Goal: Download file/media

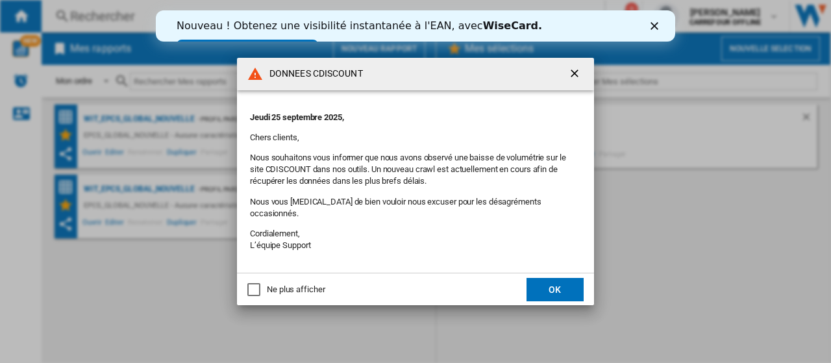
click at [544, 282] on button "OK" at bounding box center [554, 289] width 57 height 23
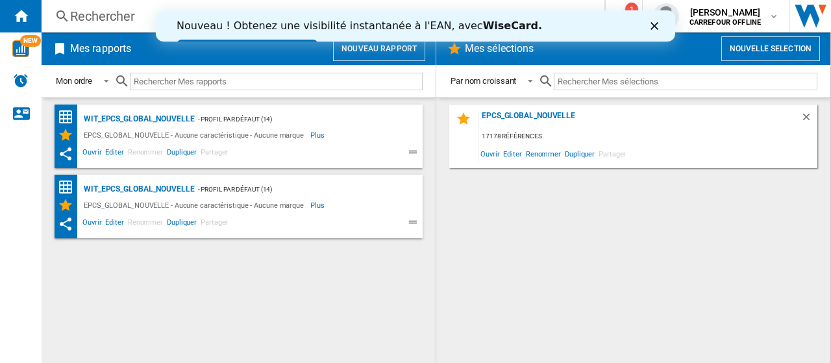
click at [656, 29] on icon "Fermer" at bounding box center [654, 26] width 8 height 8
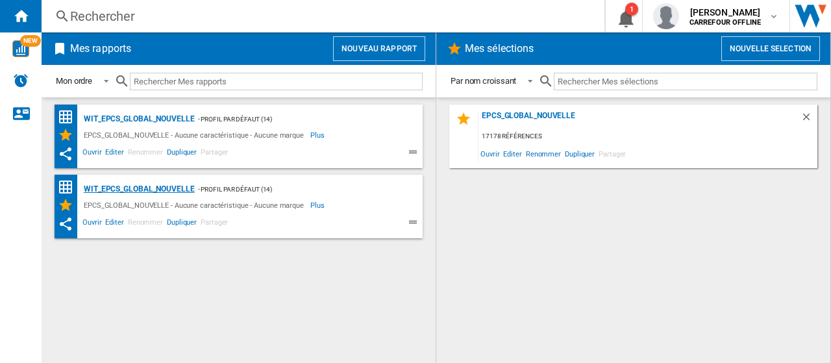
click at [177, 186] on div "WIT_EPCS_GLOBAL_NOUVELLE" at bounding box center [137, 189] width 114 height 16
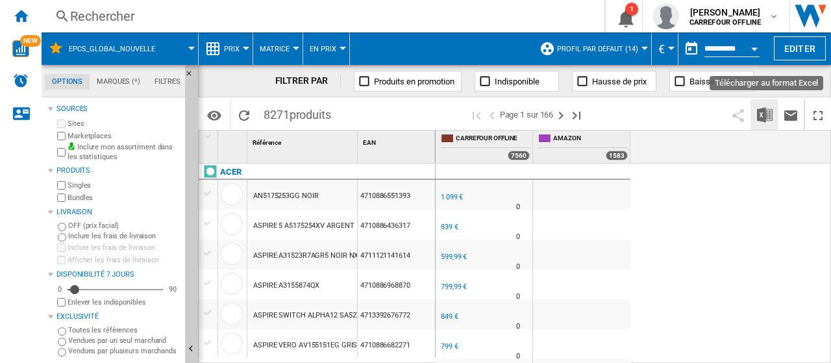
click at [761, 110] on img "Télécharger au format Excel" at bounding box center [765, 115] width 16 height 16
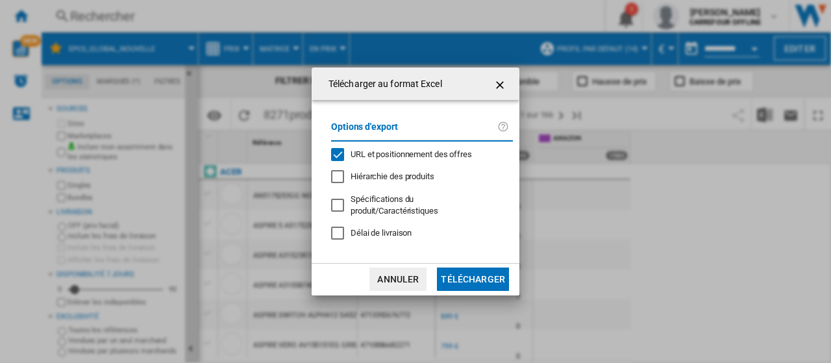
click at [342, 160] on div "URL et positionnement des offres" at bounding box center [337, 154] width 13 height 13
click at [486, 279] on button "Télécharger" at bounding box center [473, 278] width 72 height 23
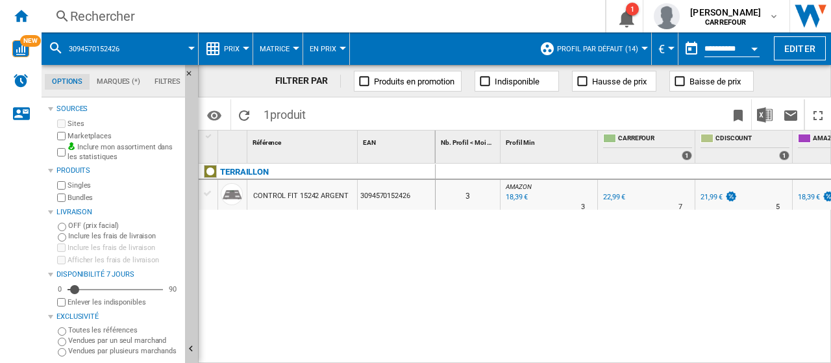
scroll to position [0, 253]
